Goal: Information Seeking & Learning: Find specific fact

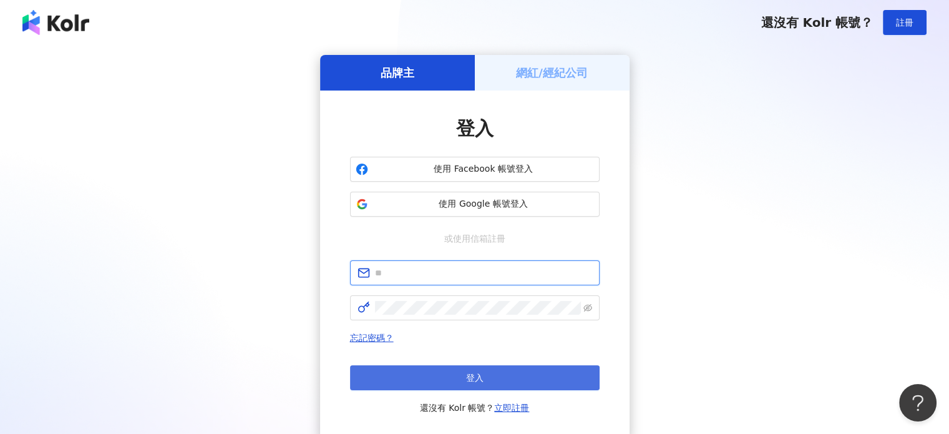
type input "**********"
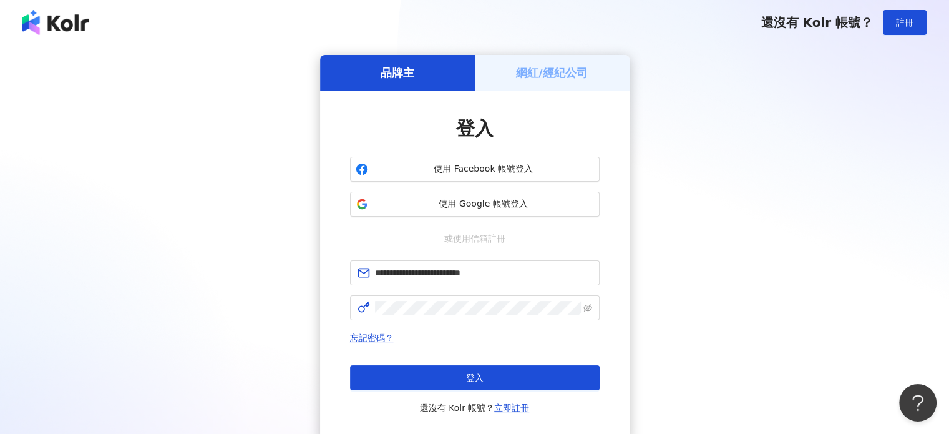
click at [479, 379] on span "登入" at bounding box center [474, 377] width 17 height 10
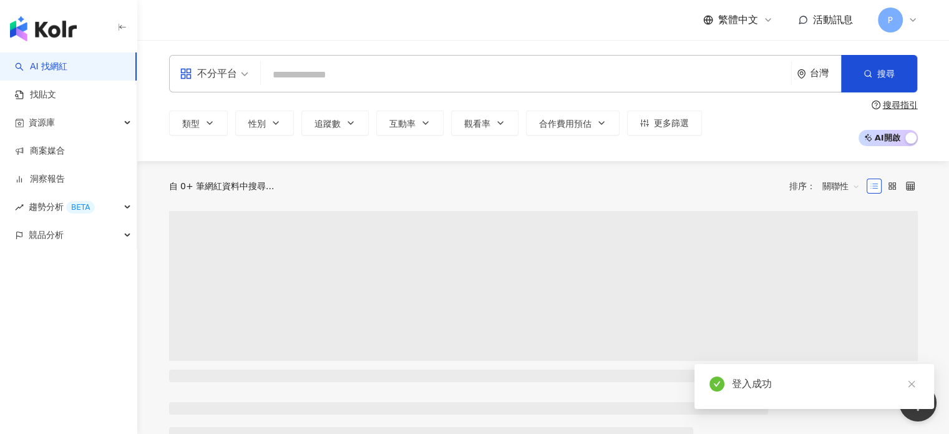
click at [307, 70] on input "search" at bounding box center [526, 75] width 520 height 24
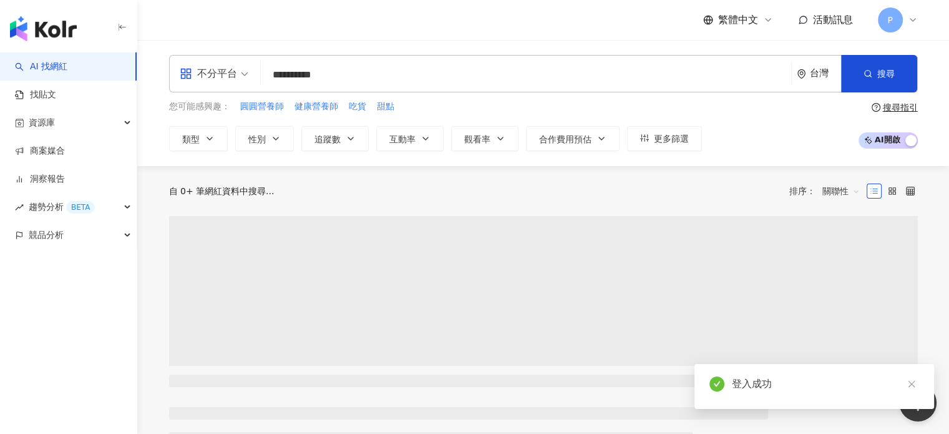
click at [246, 74] on span "不分平台" at bounding box center [214, 74] width 69 height 20
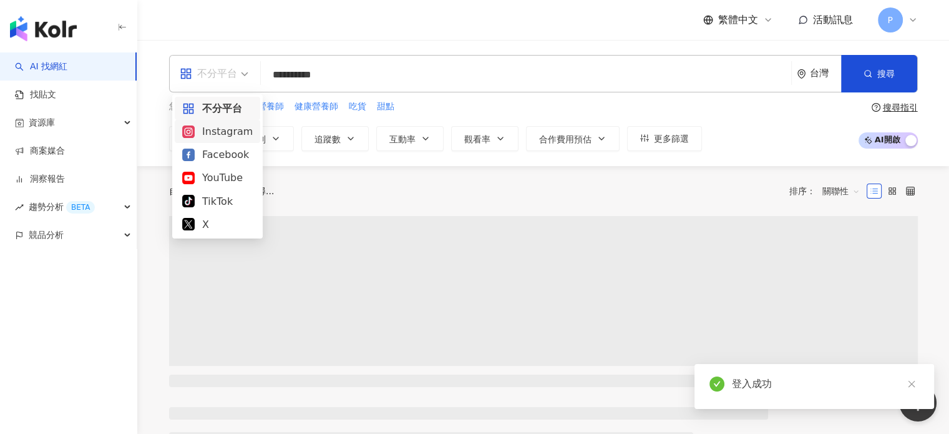
click at [214, 157] on div "Facebook" at bounding box center [217, 155] width 70 height 16
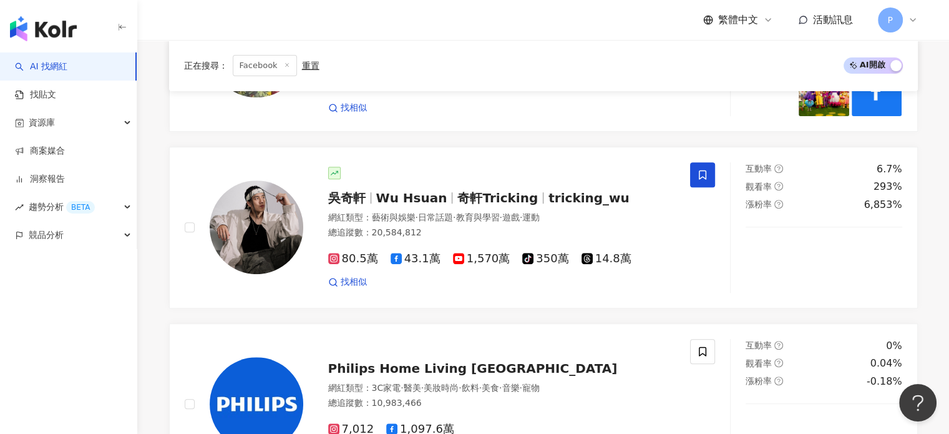
scroll to position [561, 0]
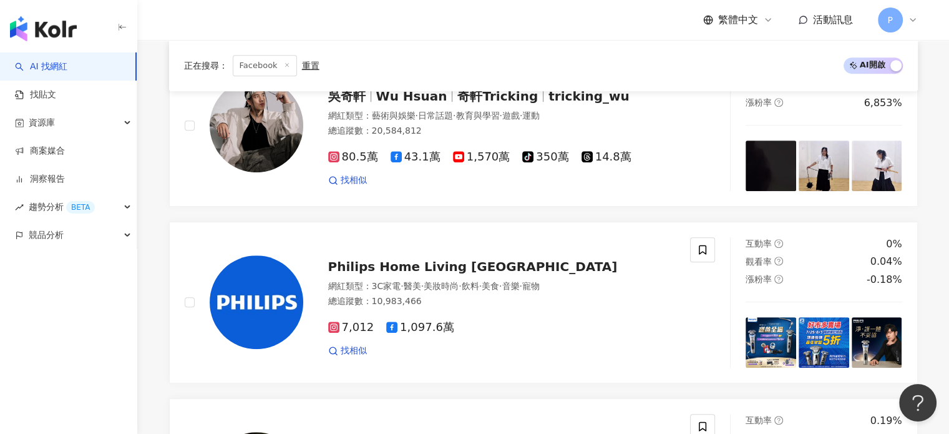
drag, startPoint x: 349, startPoint y: 64, endPoint x: 342, endPoint y: 66, distance: 7.1
click at [348, 64] on div "正在搜尋 ： Facebook 重置 AI 開啟 AI 關閉" at bounding box center [543, 65] width 719 height 21
click at [331, 68] on div "正在搜尋 ： Facebook 重置 AI 開啟 AI 關閉" at bounding box center [543, 65] width 719 height 21
click at [279, 65] on span "Facebook" at bounding box center [265, 65] width 64 height 21
click at [284, 65] on icon at bounding box center [287, 65] width 6 height 6
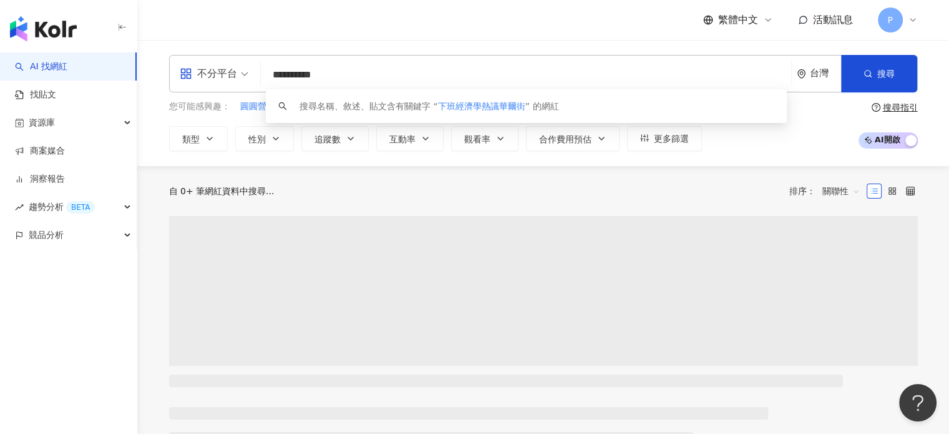
drag, startPoint x: 387, startPoint y: 77, endPoint x: 253, endPoint y: 68, distance: 134.4
click at [257, 72] on div "**********" at bounding box center [543, 73] width 749 height 37
paste input "search"
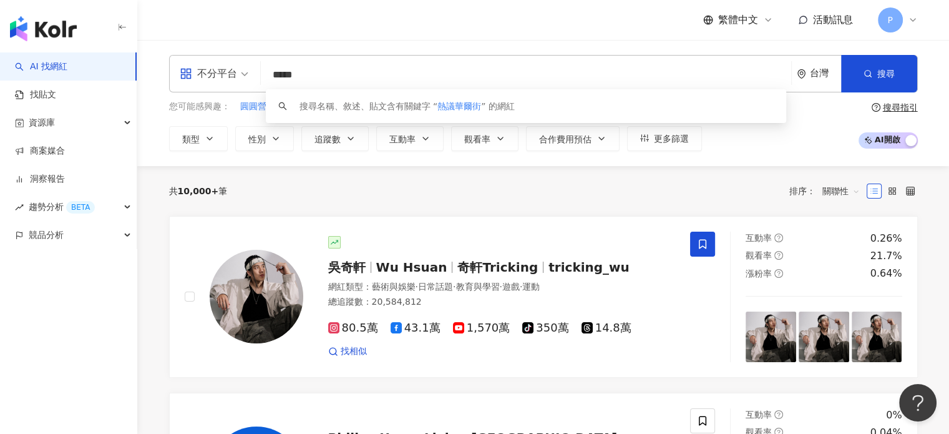
click at [245, 72] on span "不分平台" at bounding box center [214, 74] width 69 height 20
type input "*****"
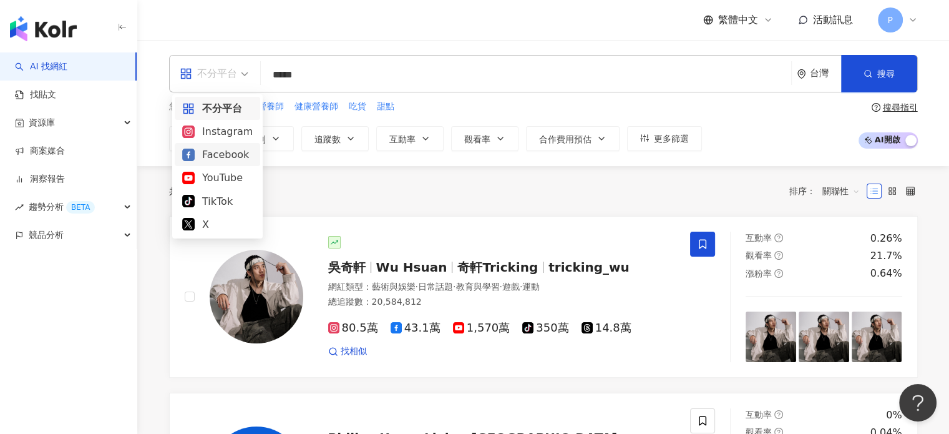
click at [220, 157] on div "Facebook" at bounding box center [217, 155] width 70 height 16
